Goal: Information Seeking & Learning: Learn about a topic

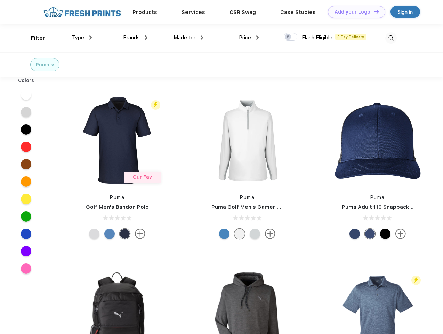
scroll to position [0, 0]
click at [354, 12] on link "Add your Logo Design Tool" at bounding box center [356, 12] width 57 height 12
click at [0, 0] on div "Design Tool" at bounding box center [0, 0] width 0 height 0
click at [373, 11] on link "Add your Logo Design Tool" at bounding box center [356, 12] width 57 height 12
click at [33, 38] on div "Filter" at bounding box center [38, 38] width 14 height 8
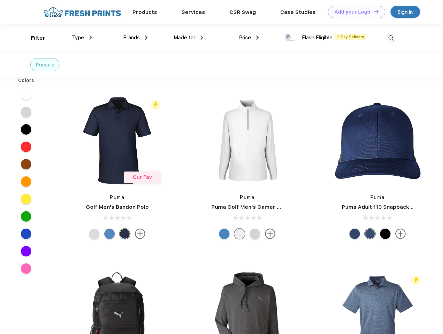
click at [82, 38] on span "Type" at bounding box center [78, 37] width 12 height 6
click at [135, 38] on span "Brands" at bounding box center [131, 37] width 17 height 6
click at [189, 38] on span "Made for" at bounding box center [185, 37] width 22 height 6
click at [249, 38] on span "Price" at bounding box center [245, 37] width 12 height 6
click at [291, 37] on div at bounding box center [291, 37] width 14 height 8
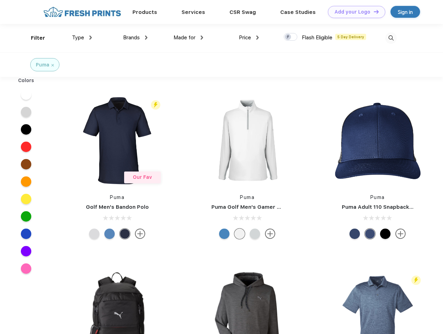
click at [288, 37] on input "checkbox" at bounding box center [286, 35] width 5 height 5
click at [391, 38] on img at bounding box center [390, 37] width 11 height 11
